Goal: Check status: Check status

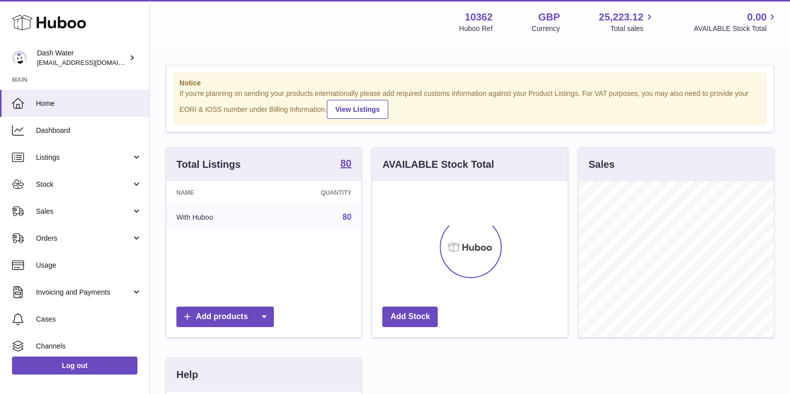
scroll to position [156, 194]
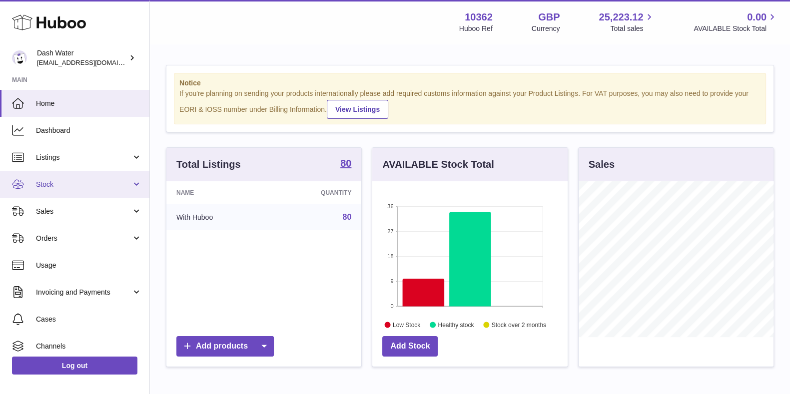
click at [56, 178] on link "Stock" at bounding box center [74, 184] width 149 height 27
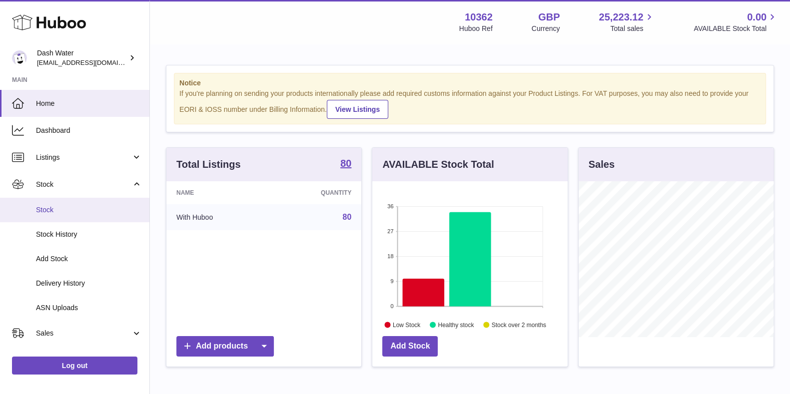
click at [67, 211] on span "Stock" at bounding box center [89, 209] width 106 height 9
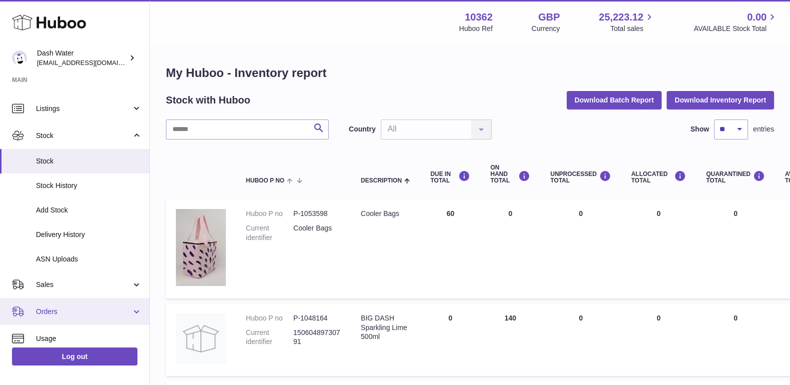
scroll to position [62, 0]
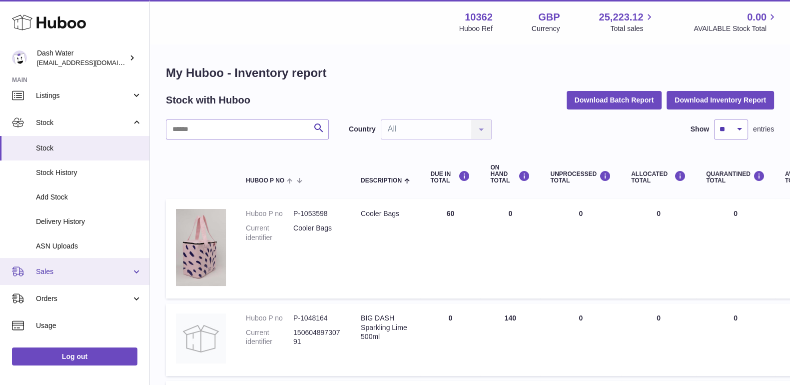
click at [87, 271] on span "Sales" at bounding box center [83, 271] width 95 height 9
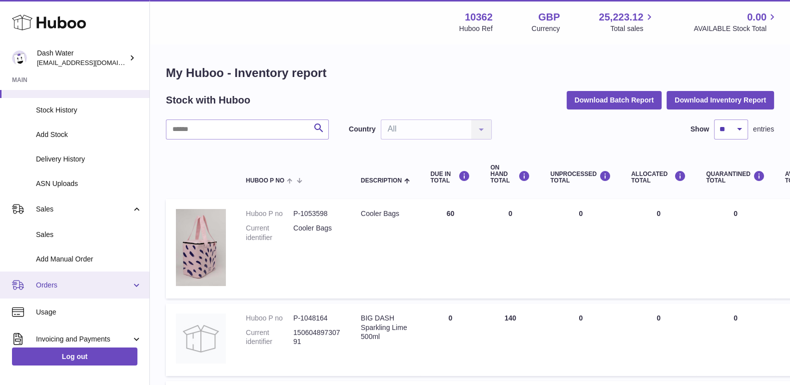
click at [87, 277] on link "Orders" at bounding box center [74, 284] width 149 height 27
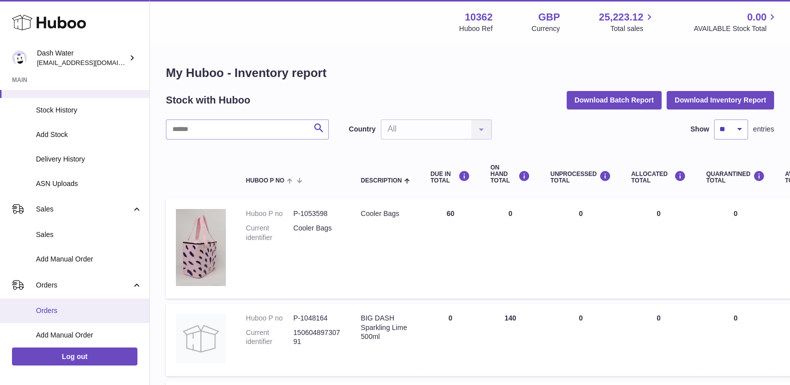
click at [88, 311] on span "Orders" at bounding box center [89, 310] width 106 height 9
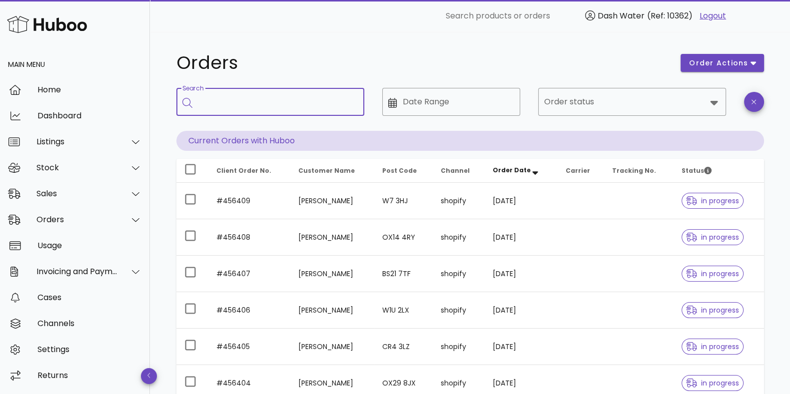
click at [282, 109] on input "Search" at bounding box center [277, 102] width 158 height 16
paste input "*********"
type input "*********"
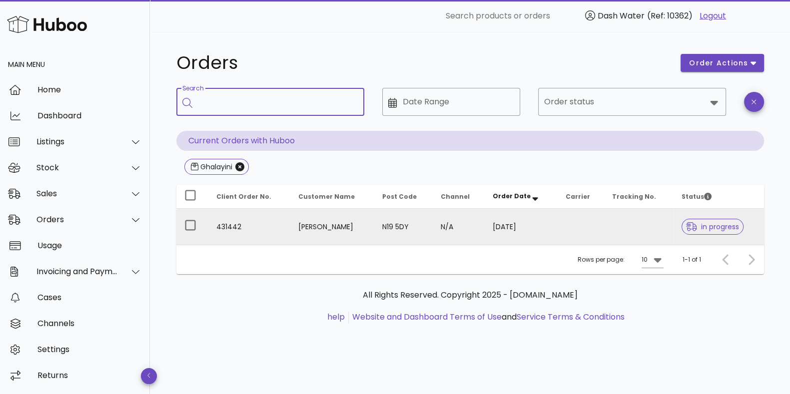
click at [344, 219] on td "Hassan Ghalayini" at bounding box center [332, 227] width 84 height 36
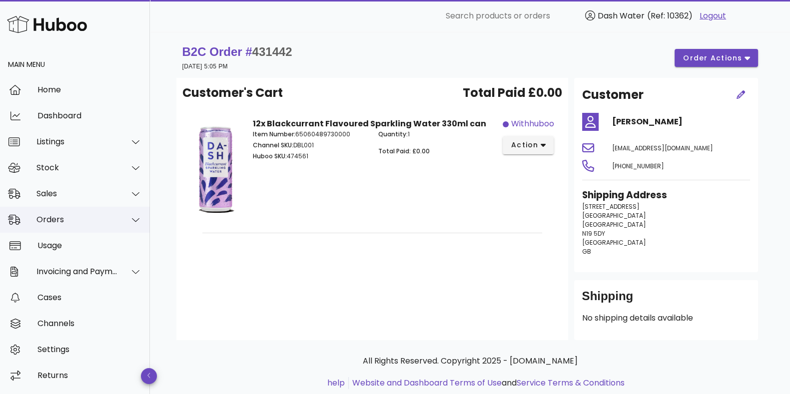
click at [135, 222] on icon at bounding box center [135, 219] width 7 height 9
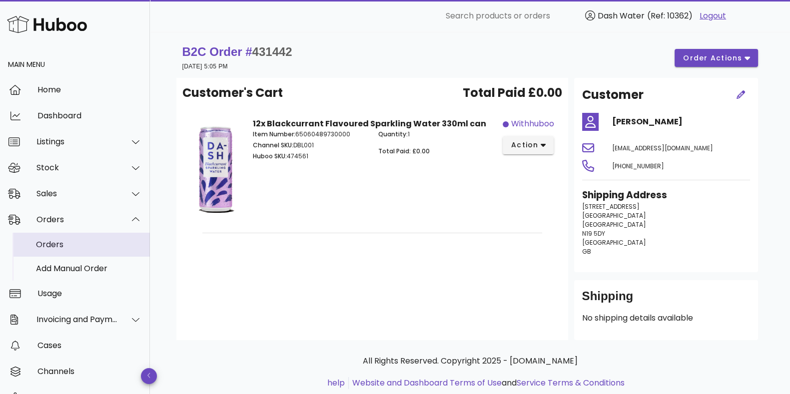
click at [99, 246] on div "Orders" at bounding box center [89, 244] width 106 height 9
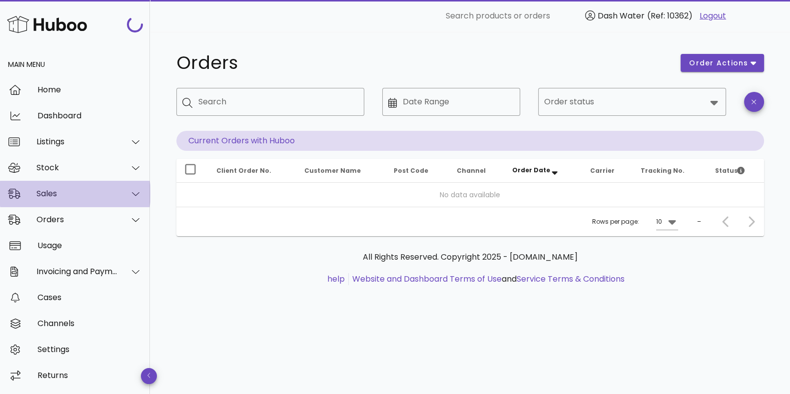
click at [132, 196] on icon at bounding box center [135, 193] width 7 height 9
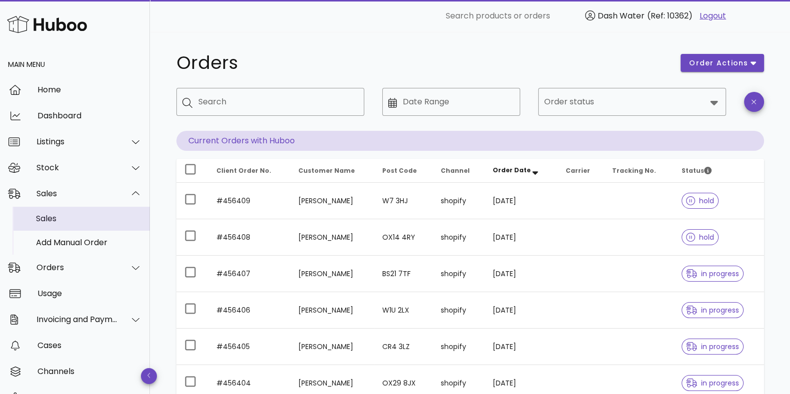
click at [92, 223] on div "Sales" at bounding box center [89, 218] width 106 height 21
click at [275, 105] on input "Search" at bounding box center [277, 102] width 158 height 16
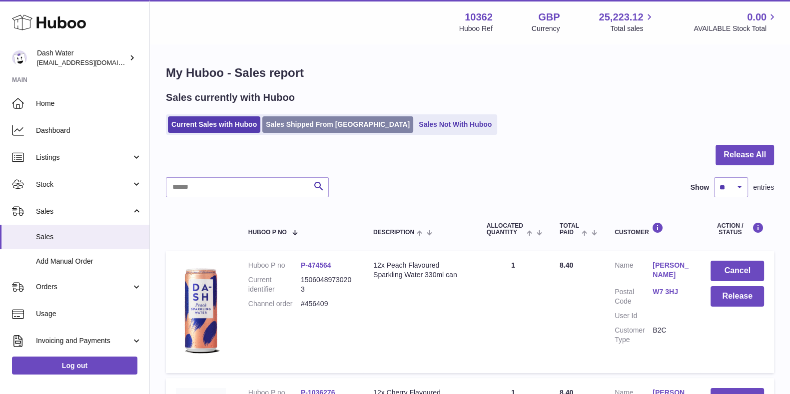
click at [301, 122] on link "Sales Shipped From [GEOGRAPHIC_DATA]" at bounding box center [337, 124] width 151 height 16
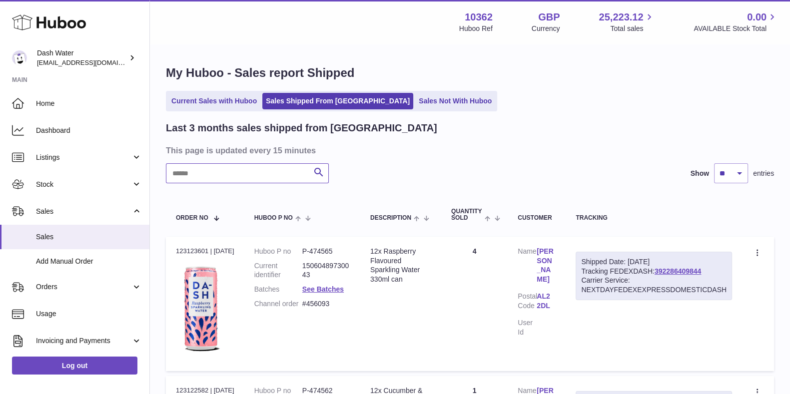
click at [275, 175] on input "text" at bounding box center [247, 173] width 163 height 20
paste input "*********"
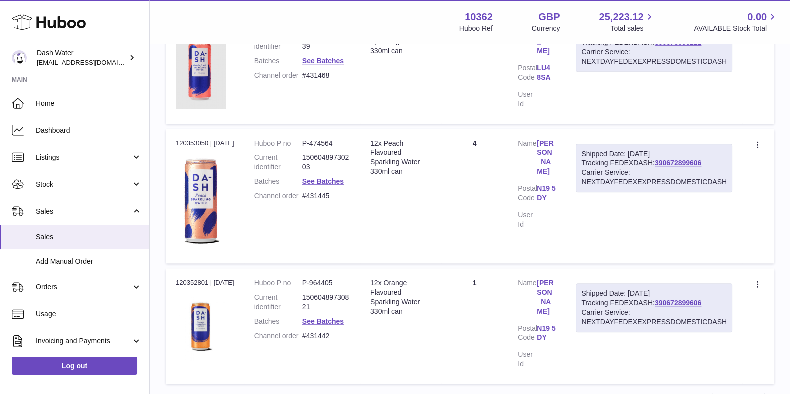
scroll to position [1306, 0]
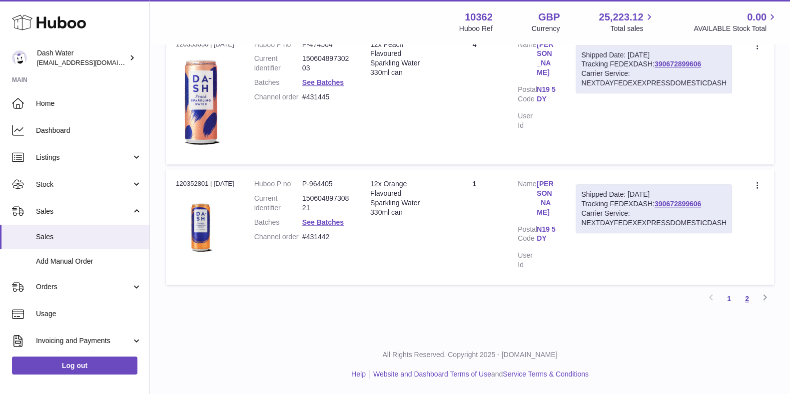
type input "*********"
click at [746, 298] on link "2" at bounding box center [747, 299] width 18 height 18
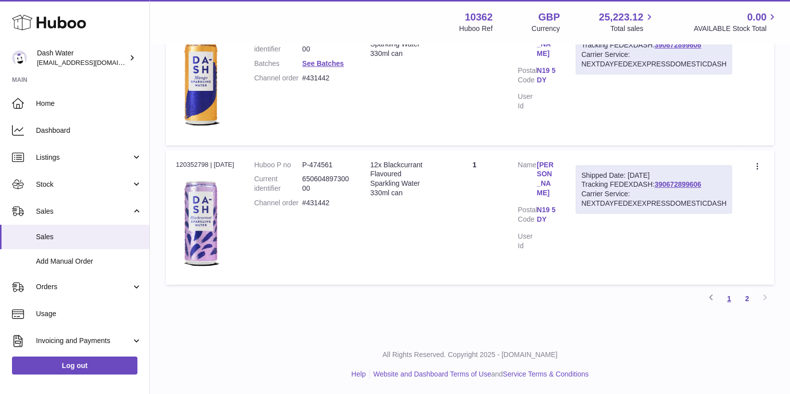
click at [734, 298] on link "1" at bounding box center [729, 299] width 18 height 18
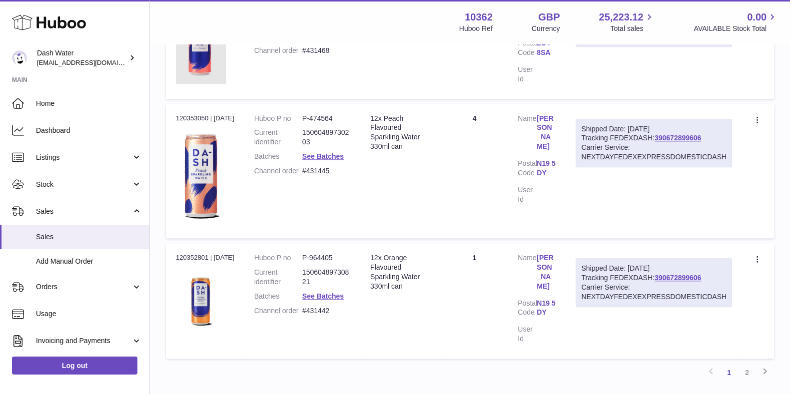
scroll to position [1306, 0]
